Goal: Download file/media

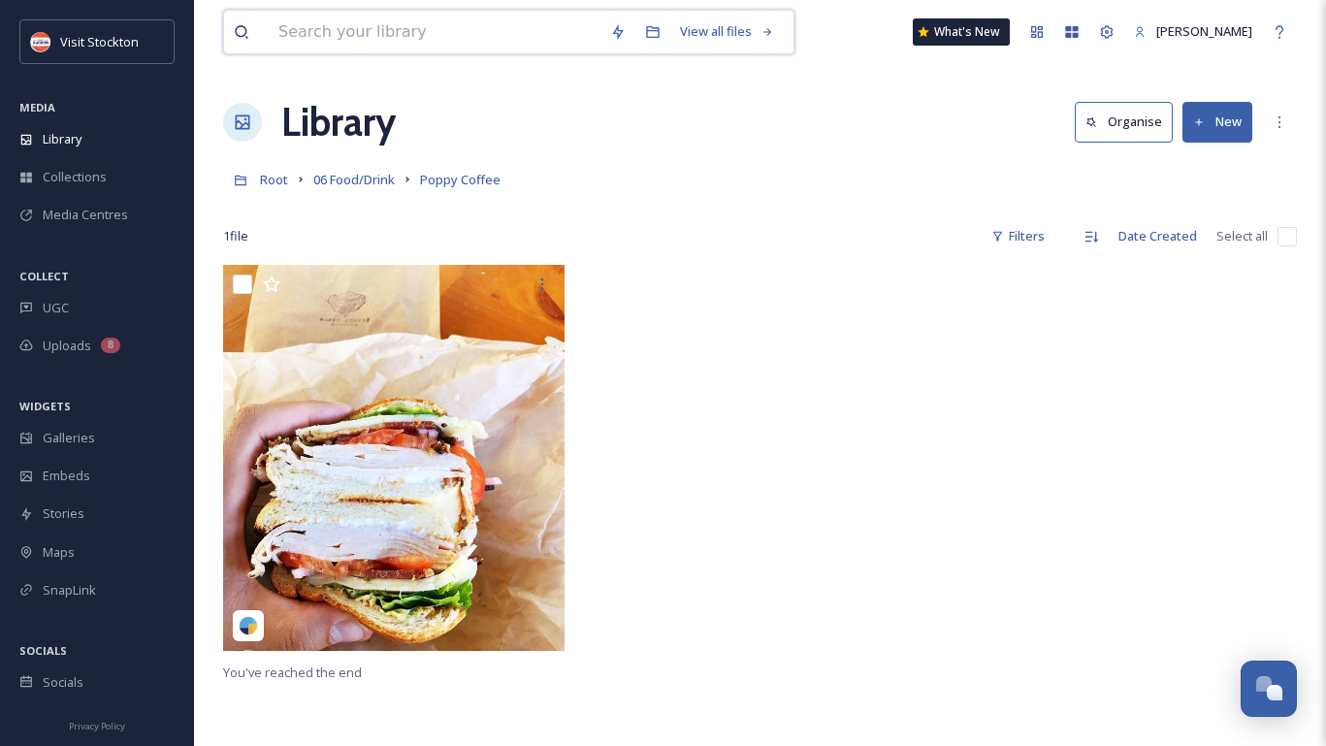
click at [330, 22] on input at bounding box center [435, 32] width 332 height 43
click at [89, 126] on div "Library" at bounding box center [97, 139] width 194 height 38
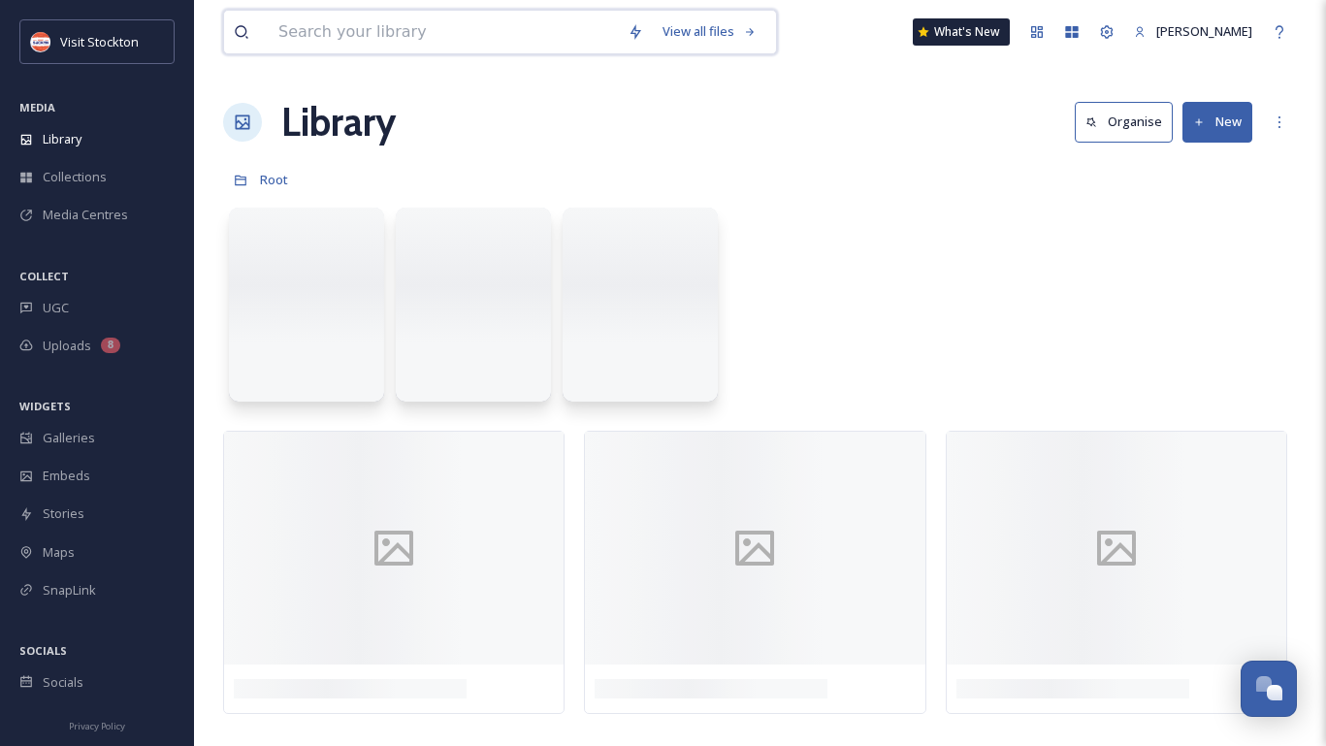
click at [385, 33] on input at bounding box center [443, 32] width 349 height 43
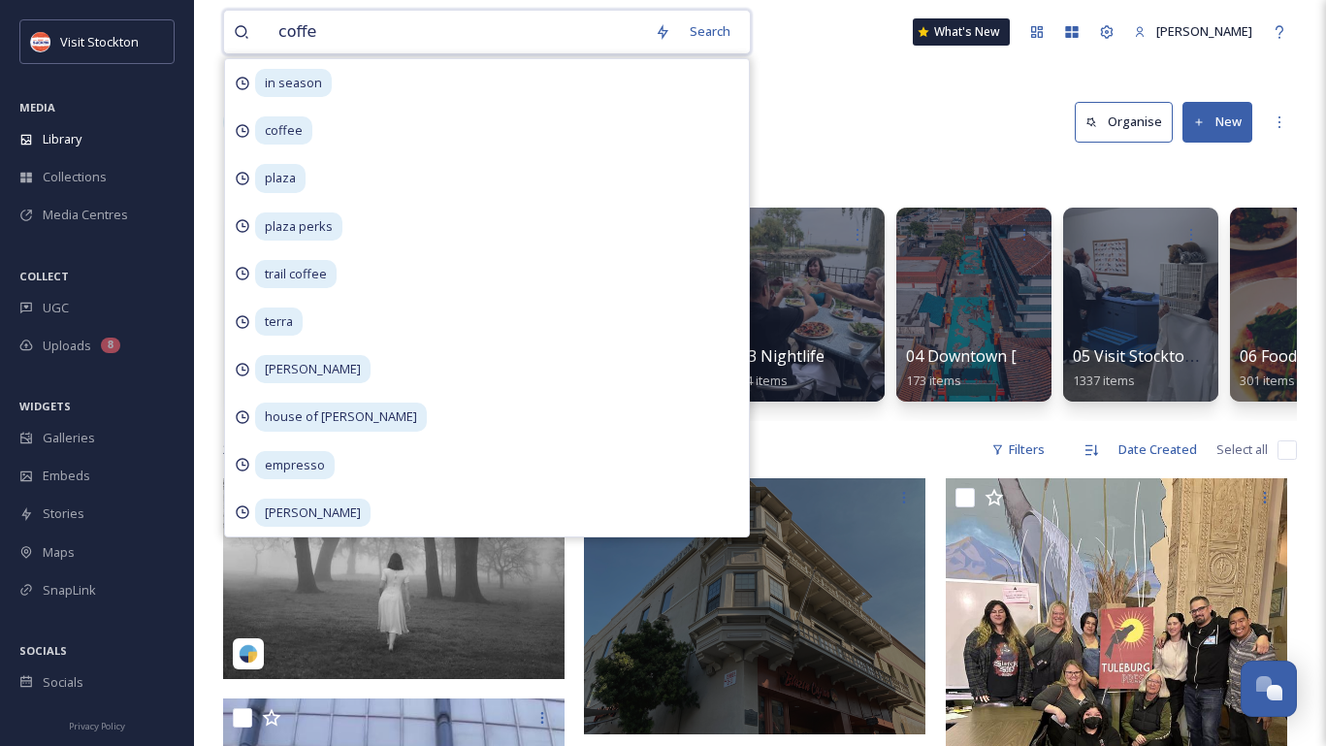
type input "coffee"
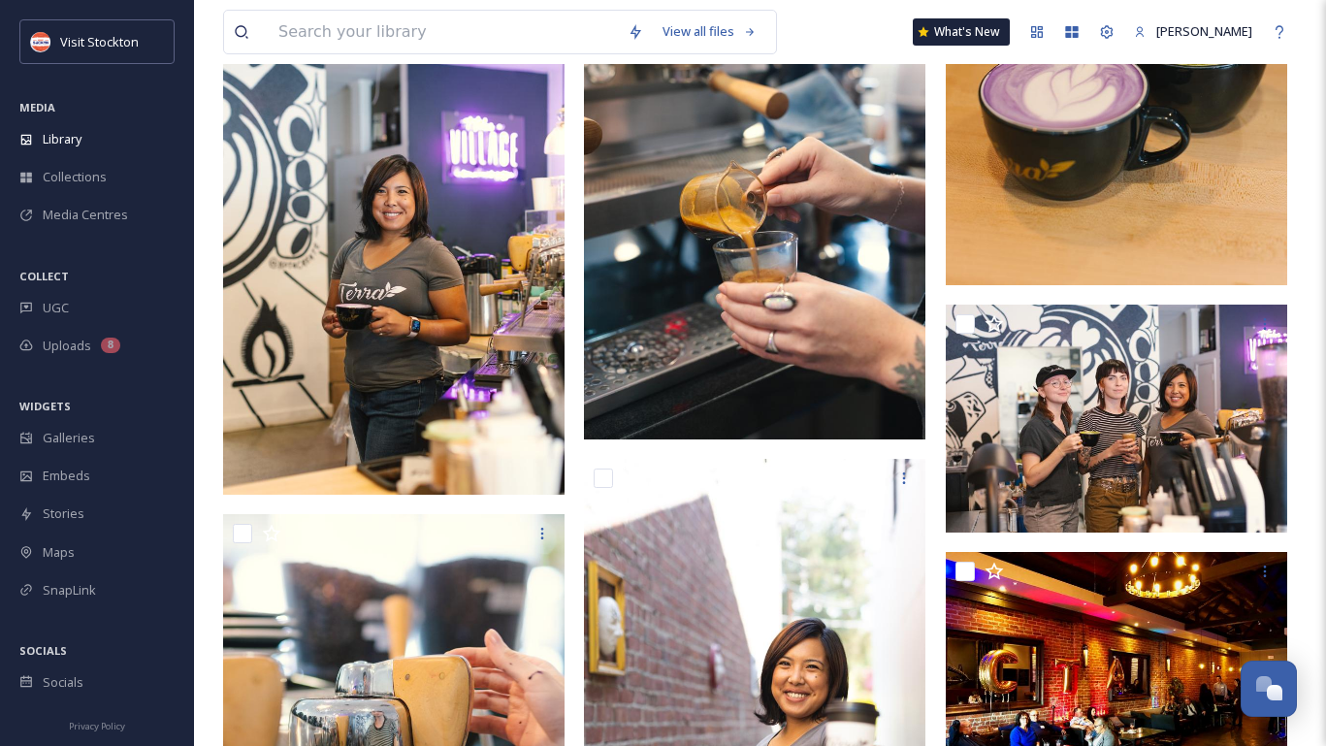
scroll to position [8326, 0]
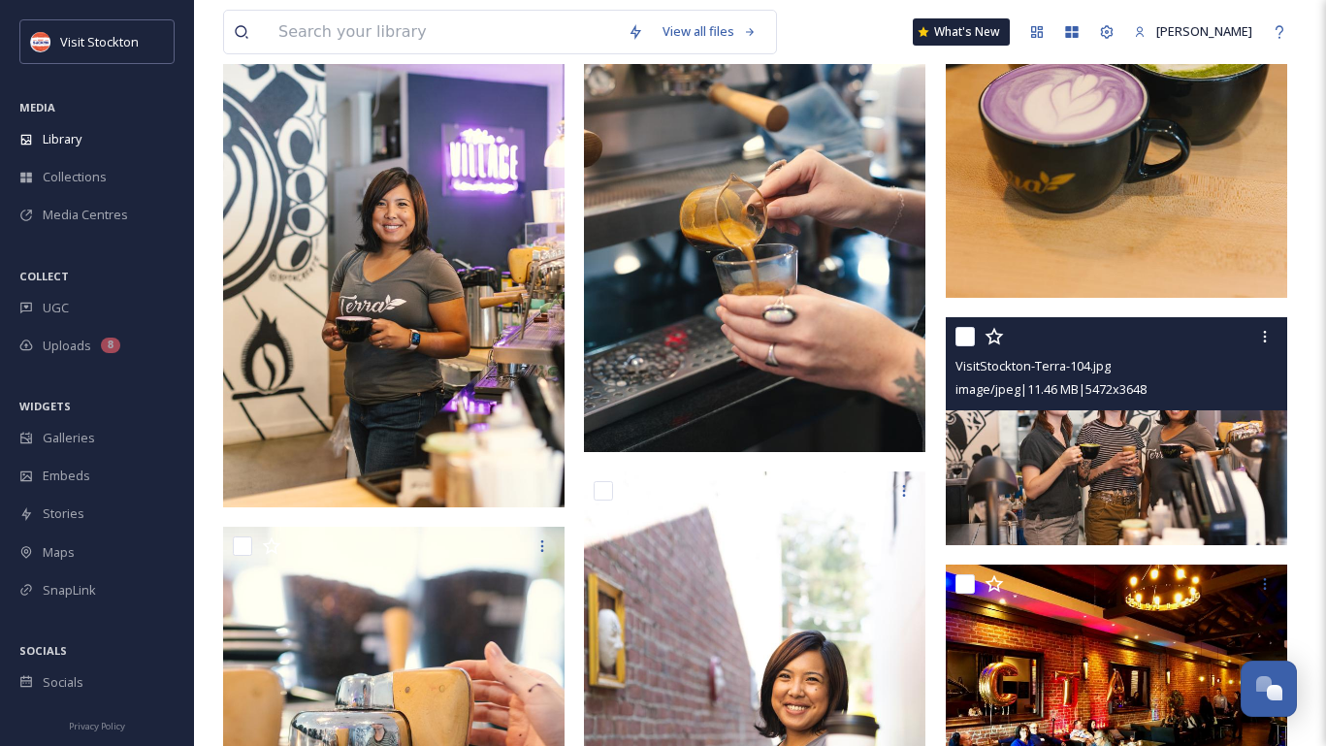
click at [1053, 437] on img at bounding box center [1116, 431] width 341 height 228
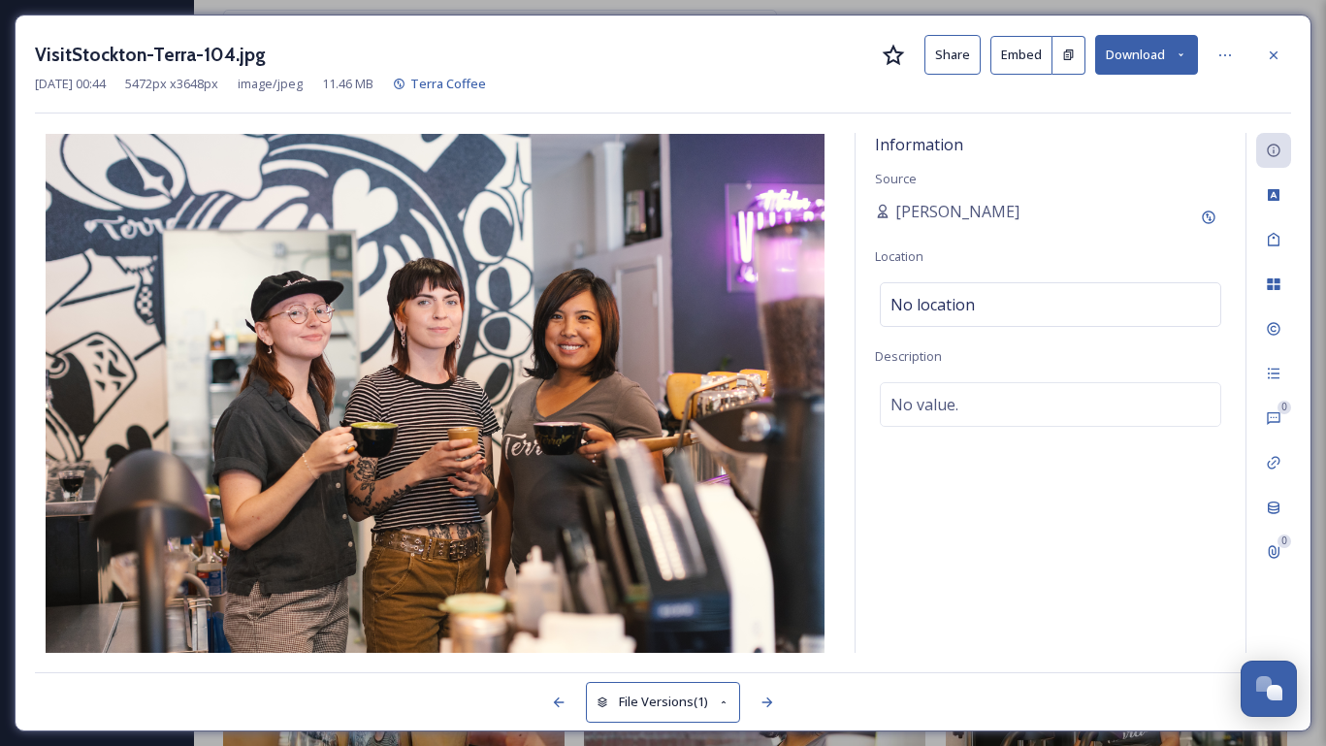
click at [1174, 54] on icon at bounding box center [1180, 54] width 13 height 13
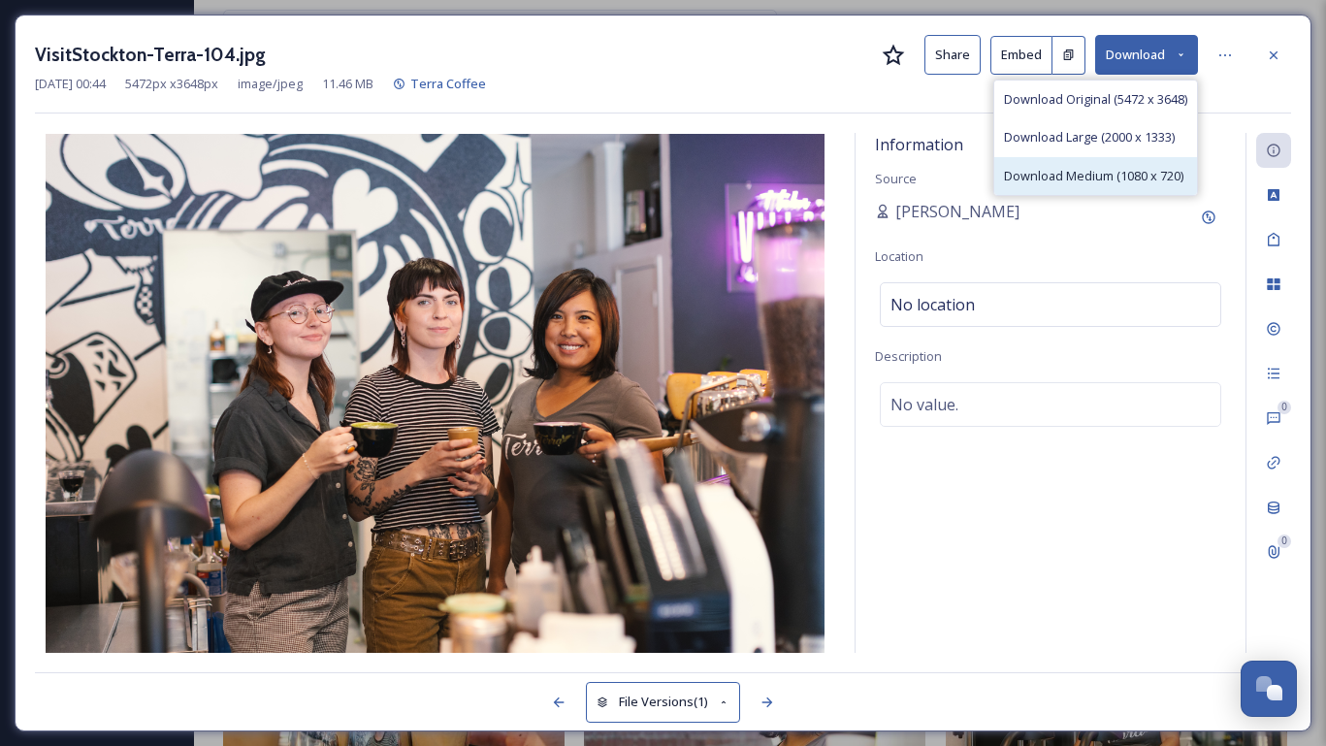
click at [1147, 170] on span "Download Medium (1080 x 720)" at bounding box center [1093, 176] width 179 height 18
